Goal: Information Seeking & Learning: Learn about a topic

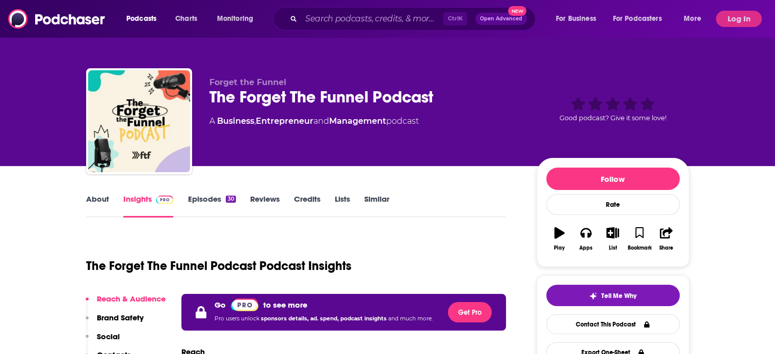
click at [217, 196] on link "Episodes 30" at bounding box center [211, 205] width 48 height 23
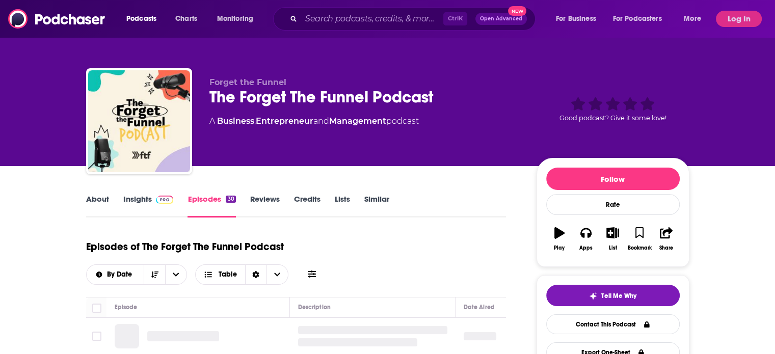
scroll to position [179, 0]
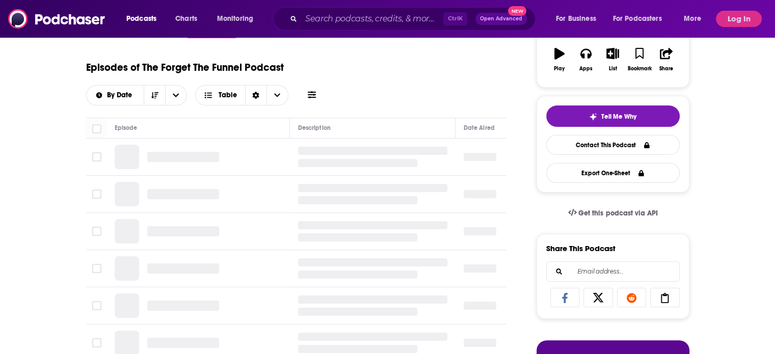
click at [739, 17] on button "Log In" at bounding box center [739, 19] width 46 height 16
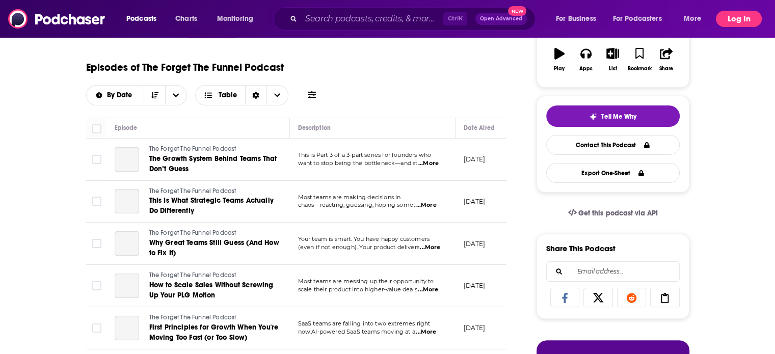
scroll to position [611, 0]
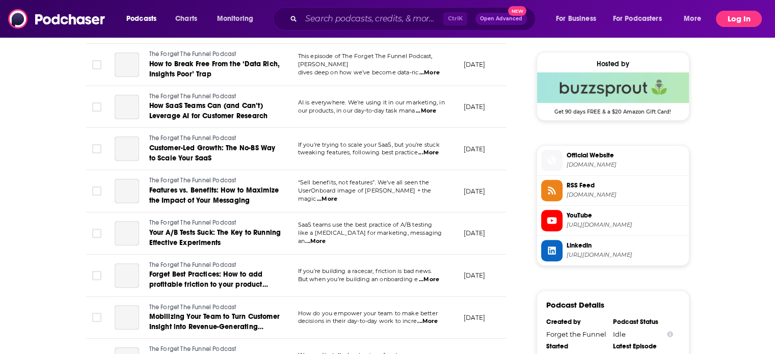
click at [739, 17] on button "Log In" at bounding box center [739, 19] width 46 height 16
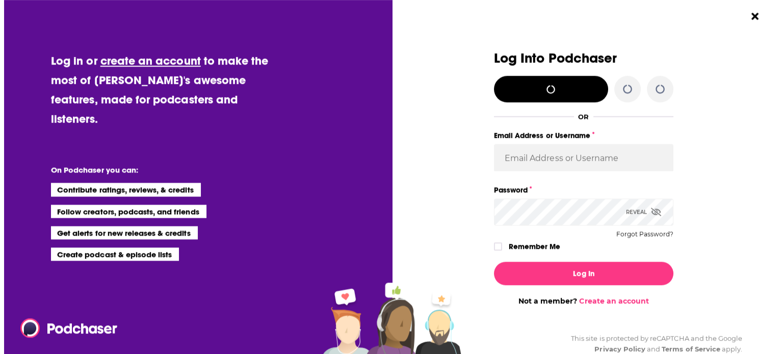
scroll to position [0, 0]
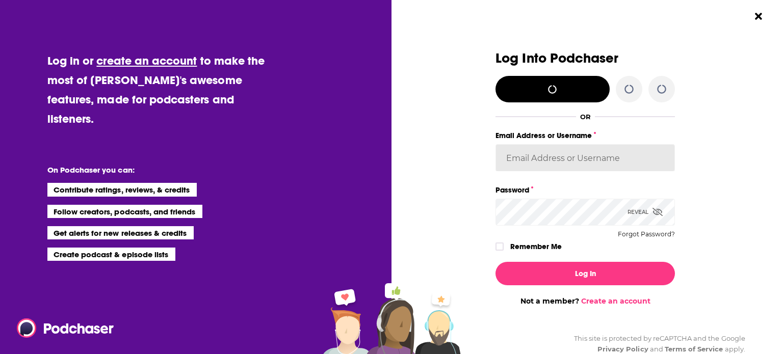
click at [552, 155] on input "Email Address or Username" at bounding box center [584, 158] width 179 height 28
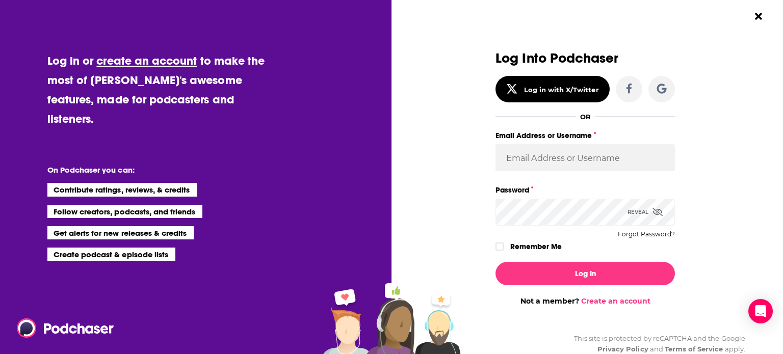
drag, startPoint x: 732, startPoint y: 90, endPoint x: 723, endPoint y: 89, distance: 8.2
click at [732, 90] on div "Log Into Podchaser Log in with X/Twitter OR Email Address or Username Password …" at bounding box center [591, 177] width 384 height 354
click at [540, 160] on input "Email Address or Username" at bounding box center [584, 158] width 179 height 28
type input "christina@publicityxchristina.com"
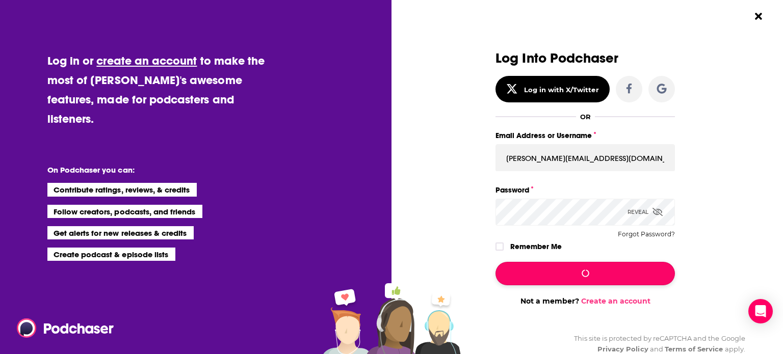
click at [581, 273] on icon "Dialog" at bounding box center [585, 274] width 8 height 8
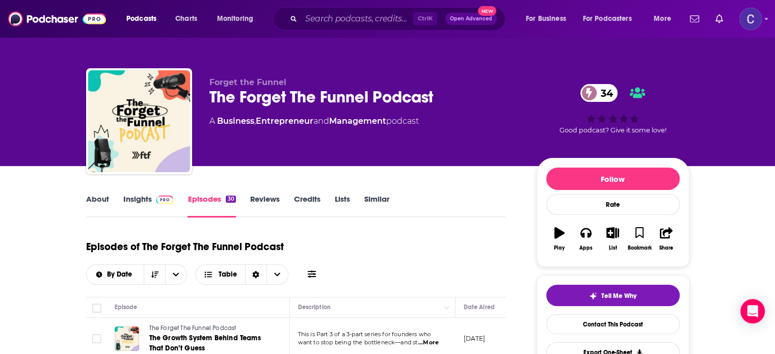
click at [152, 199] on span at bounding box center [163, 199] width 22 height 10
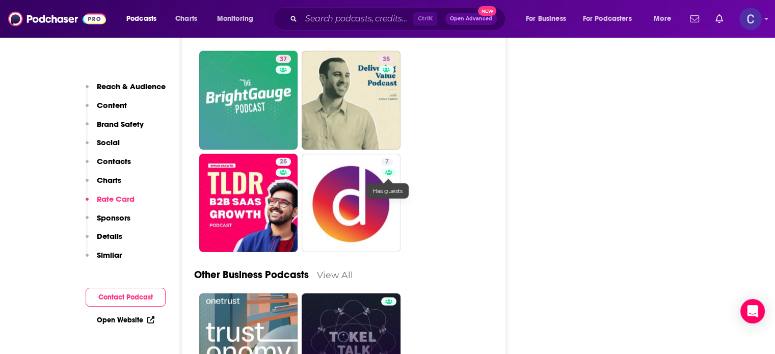
scroll to position [2853, 0]
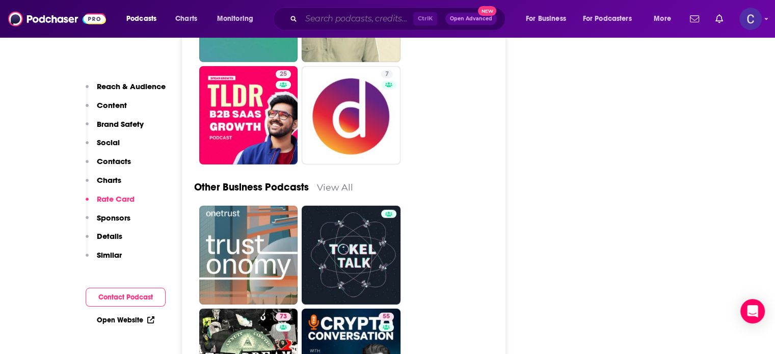
click at [318, 22] on input "Search podcasts, credits, & more..." at bounding box center [357, 19] width 112 height 16
click at [320, 20] on input "Search podcasts, credits, & more..." at bounding box center [357, 19] width 112 height 16
click at [323, 17] on input "Search podcasts, credits, & more..." at bounding box center [357, 19] width 112 height 16
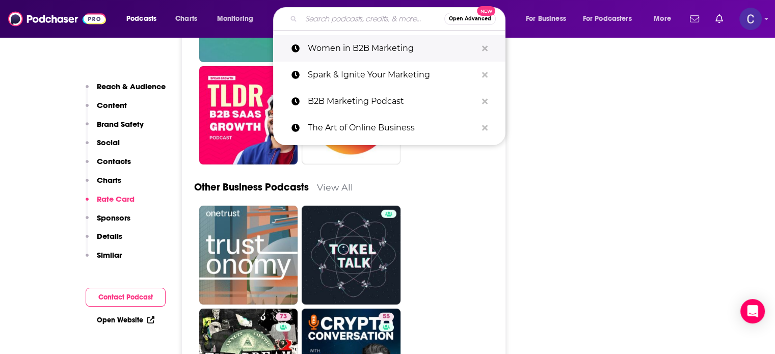
paste input "Social Media Marketing for Small Businesses"
type input "Social Media Marketing for Small Businesses"
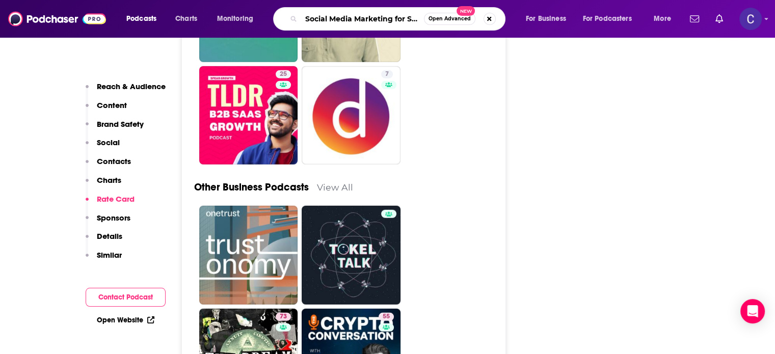
scroll to position [0, 52]
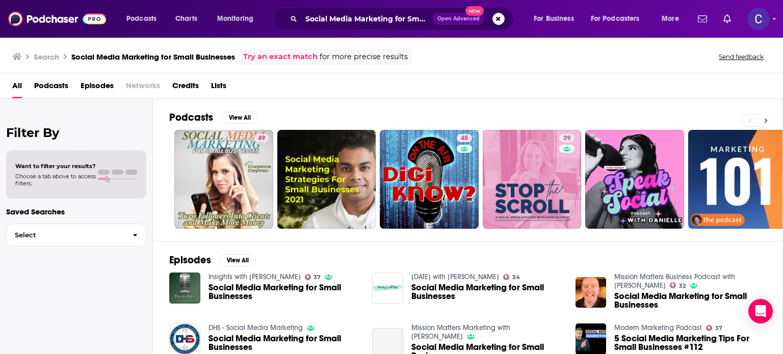
click at [766, 120] on icon at bounding box center [765, 120] width 3 height 5
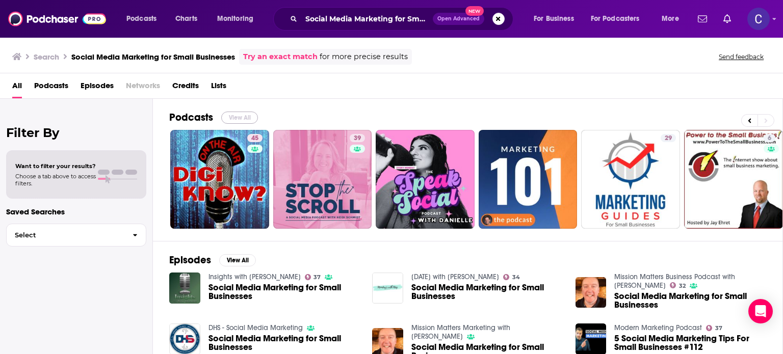
click at [243, 112] on button "View All" at bounding box center [239, 118] width 37 height 12
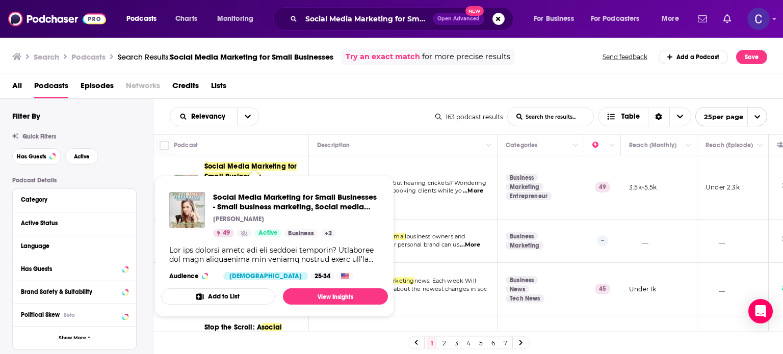
drag, startPoint x: 228, startPoint y: 187, endPoint x: 442, endPoint y: 133, distance: 220.8
click at [442, 133] on div "Relevancy List Search Input Search the results... Table 163 podcast results Lis…" at bounding box center [468, 117] width 630 height 36
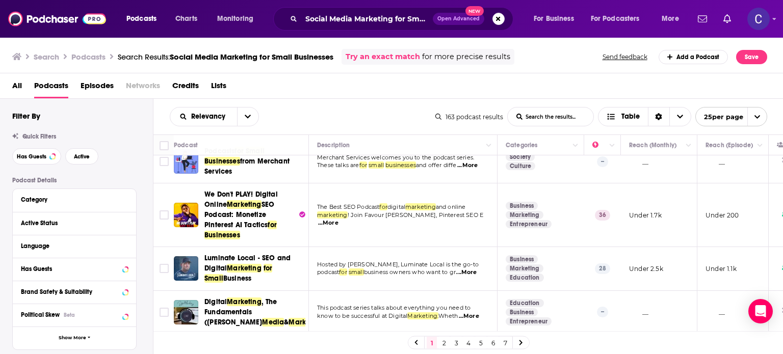
scroll to position [1062, 0]
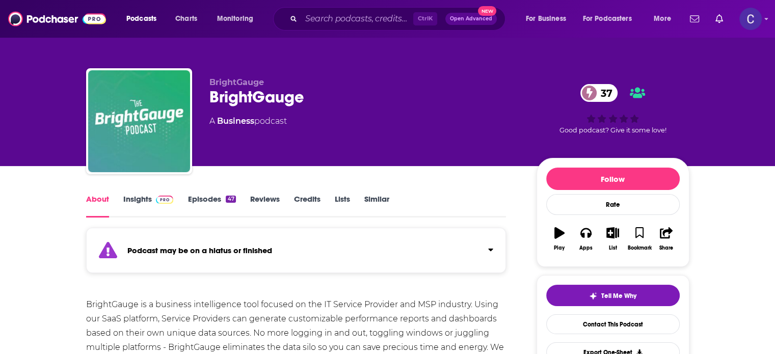
click at [135, 196] on link "Insights" at bounding box center [148, 205] width 50 height 23
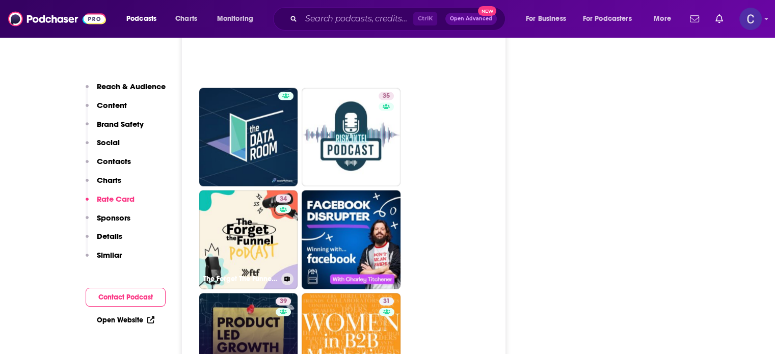
scroll to position [2344, 0]
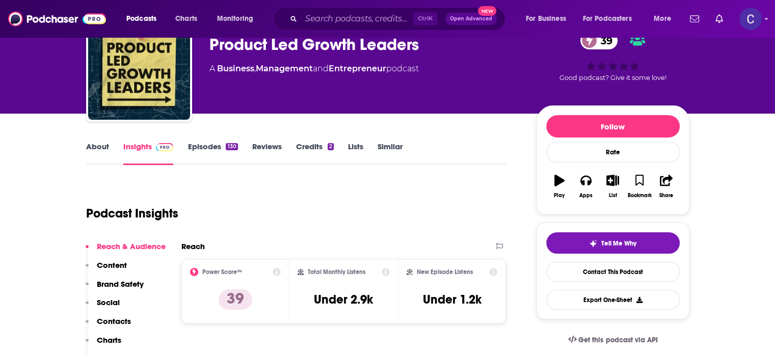
scroll to position [51, 0]
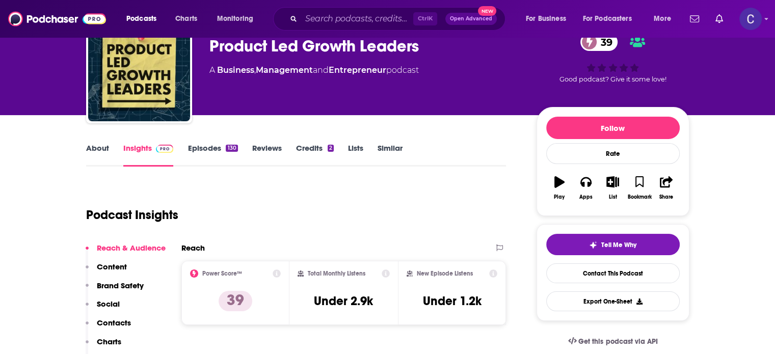
click at [101, 148] on link "About" at bounding box center [97, 154] width 23 height 23
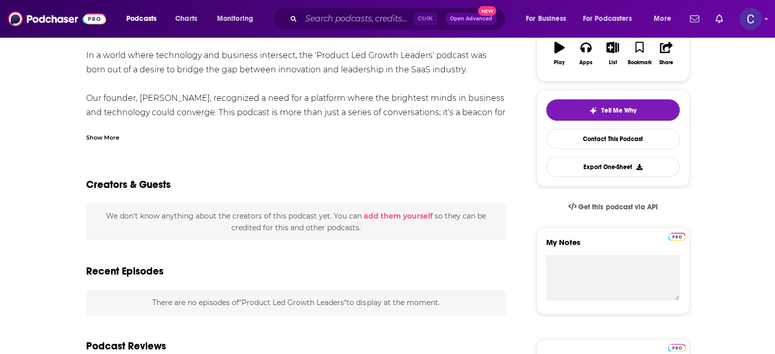
scroll to position [204, 0]
